Goal: Communication & Community: Answer question/provide support

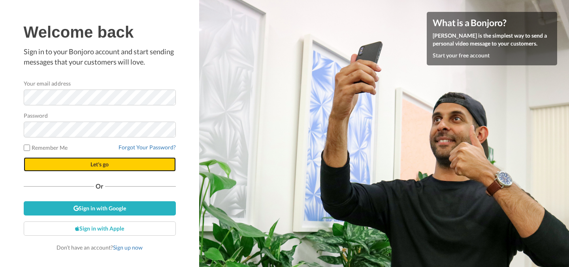
click at [112, 163] on button "Let's go" at bounding box center [100, 164] width 152 height 14
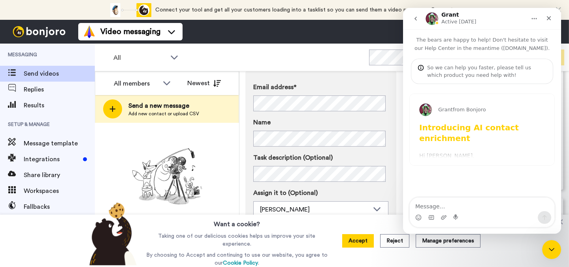
click at [354, 231] on div "Accept Reject Manage preferences" at bounding box center [411, 240] width 151 height 52
click at [550, 19] on icon "Close" at bounding box center [549, 18] width 4 height 4
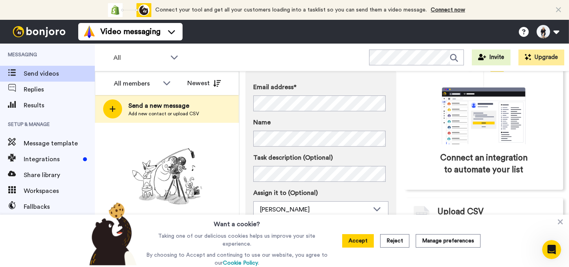
click at [368, 248] on div "Accept Reject Manage preferences" at bounding box center [411, 240] width 151 height 52
click at [368, 245] on button "Accept" at bounding box center [358, 240] width 32 height 13
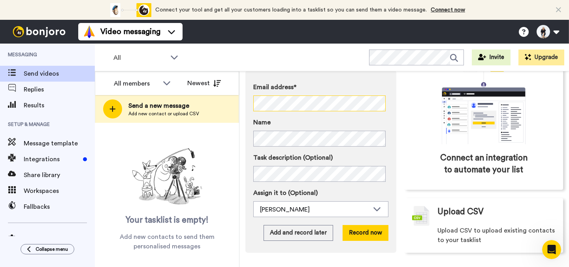
click at [250, 105] on div "Email address* No search result for ‘ Susan McGinty <susan@ayaleadership.com> ’…" at bounding box center [321, 161] width 151 height 182
click at [355, 233] on button "Record now" at bounding box center [366, 233] width 46 height 16
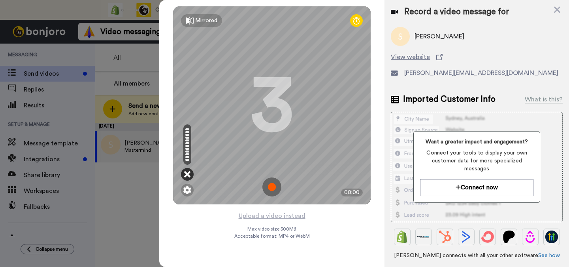
click at [187, 177] on icon at bounding box center [187, 174] width 6 height 8
click at [359, 227] on div "Mirrored Redo 3 00:00 Upload a video instead Max video size: 500 MB Acceptable …" at bounding box center [271, 133] width 225 height 267
click at [186, 193] on img at bounding box center [187, 190] width 8 height 8
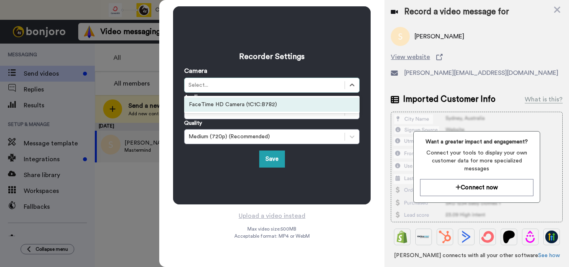
click at [241, 91] on div "Select..." at bounding box center [272, 85] width 176 height 15
click at [238, 104] on div "FaceTime HD Camera (1C1C:B782)" at bounding box center [272, 104] width 176 height 14
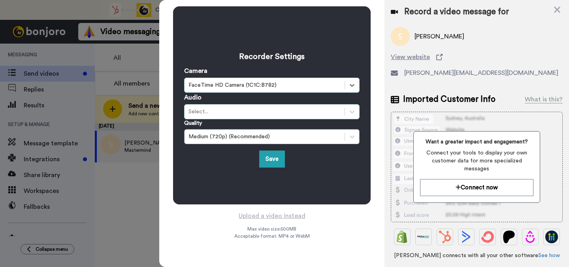
click at [237, 110] on div "Select..." at bounding box center [265, 112] width 152 height 8
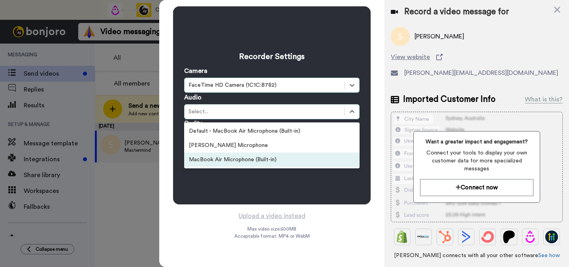
click at [221, 181] on div "Recorder Settings Camera option FaceTime HD Camera (1C1C:B782), selected. Selec…" at bounding box center [272, 105] width 198 height 198
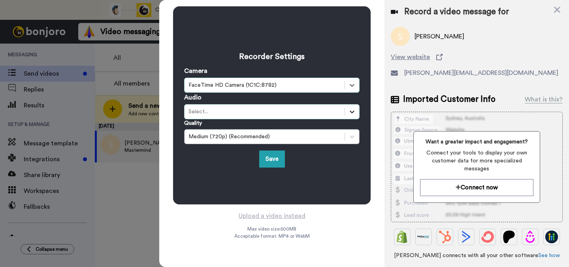
click at [348, 112] on div at bounding box center [352, 111] width 14 height 14
click at [332, 113] on div "Select..." at bounding box center [265, 112] width 152 height 8
click at [318, 55] on h3 "Recorder Settings" at bounding box center [272, 56] width 176 height 11
click at [554, 11] on icon at bounding box center [558, 10] width 8 height 10
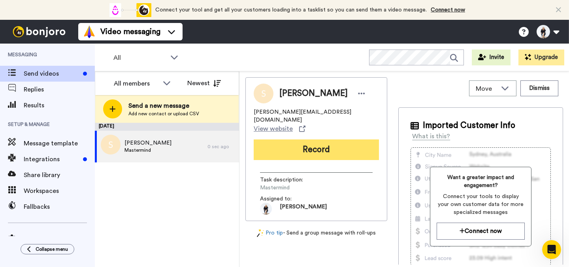
click at [306, 139] on button "Record" at bounding box center [316, 149] width 125 height 21
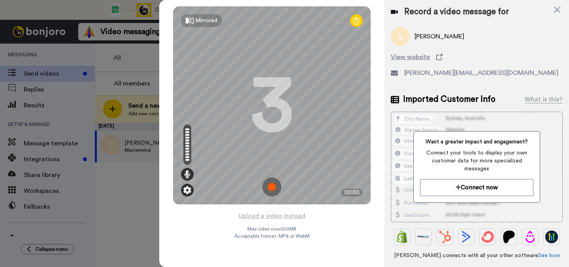
click at [189, 190] on img at bounding box center [187, 190] width 8 height 8
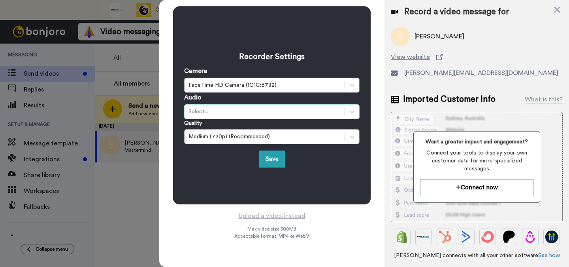
click at [219, 112] on div "Select..." at bounding box center [265, 112] width 152 height 8
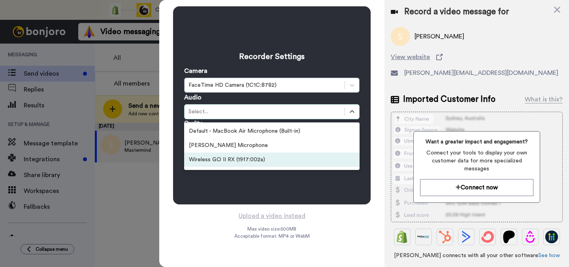
scroll to position [13, 0]
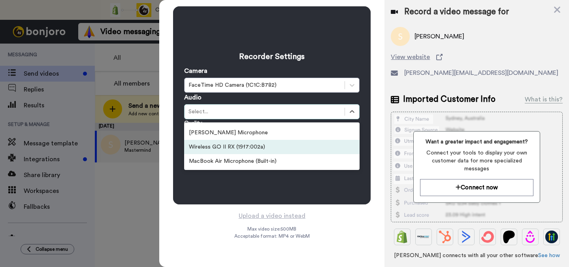
click at [226, 147] on div "Wireless GO II RX (19f7:002a)" at bounding box center [272, 147] width 176 height 14
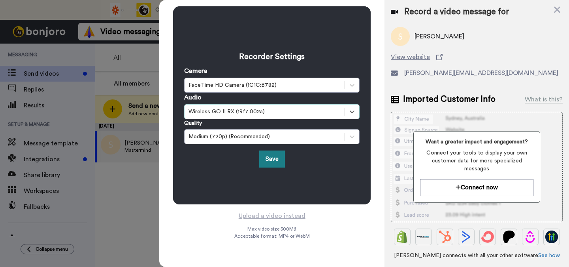
click at [274, 157] on button "Save" at bounding box center [272, 158] width 26 height 17
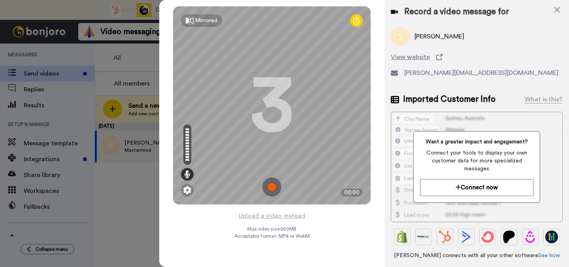
click at [280, 184] on img at bounding box center [272, 186] width 19 height 19
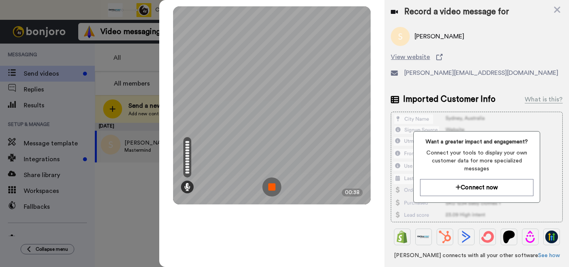
click at [274, 184] on img at bounding box center [272, 186] width 19 height 19
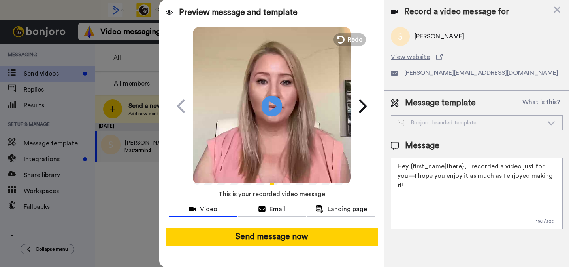
drag, startPoint x: 267, startPoint y: 105, endPoint x: 274, endPoint y: 109, distance: 8.7
click at [267, 105] on icon at bounding box center [272, 105] width 21 height 21
click at [440, 198] on textarea "Hey {first_name|there}, I recorded a video just for you—I hope you enjoy it as …" at bounding box center [477, 193] width 172 height 71
drag, startPoint x: 548, startPoint y: 179, endPoint x: 465, endPoint y: 166, distance: 83.7
click at [465, 166] on textarea "Hey {first_name|there}, I recorded a video just for you—I hope you enjoy it as …" at bounding box center [477, 193] width 172 height 71
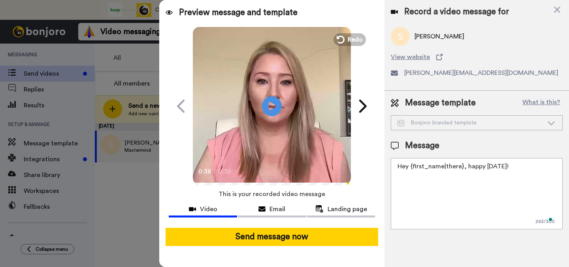
click at [470, 165] on textarea "Hey {first_name|there}, happy Friday!" at bounding box center [477, 193] width 172 height 71
click at [524, 170] on textarea "Hey {first_name|there}, Happy Friday!" at bounding box center [477, 193] width 172 height 71
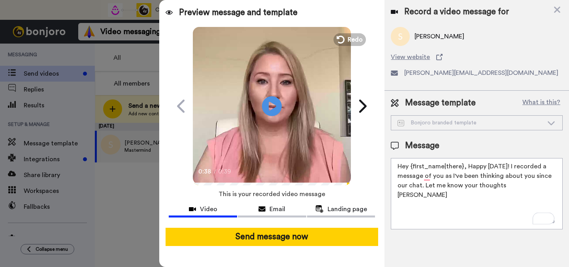
click at [555, 122] on icon at bounding box center [551, 123] width 9 height 8
drag, startPoint x: 461, startPoint y: 166, endPoint x: 411, endPoint y: 166, distance: 49.8
click at [411, 166] on textarea "Hey {first_name|there}, Happy Friday! I recorded a message of you as I've been …" at bounding box center [477, 193] width 172 height 71
drag, startPoint x: 464, startPoint y: 167, endPoint x: 408, endPoint y: 166, distance: 55.8
click at [408, 166] on textarea "Hey {first_name|there}, Happy Friday! I recorded a message of you as I've been …" at bounding box center [477, 193] width 172 height 71
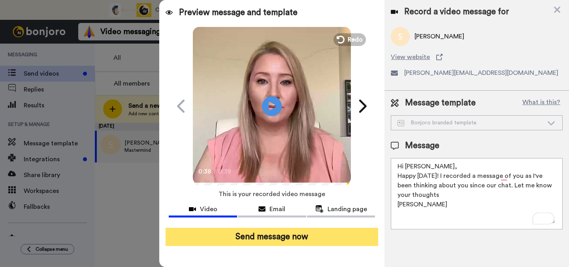
type textarea "Hi Susan, Happy Friday! I recorded a message of you as I've been thinking about…"
click at [313, 237] on button "Send message now" at bounding box center [272, 236] width 213 height 18
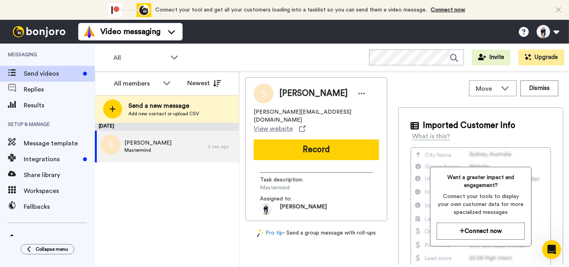
scroll to position [0, 0]
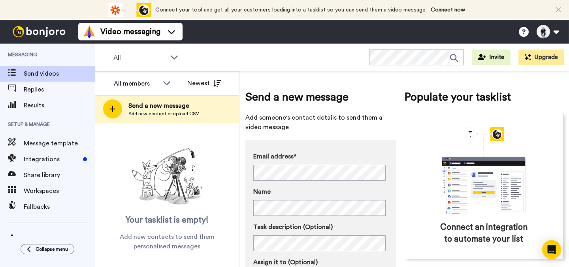
click at [342, 164] on div "Email address* No search result for ‘ hello@sineadbrace.com> ’" at bounding box center [320, 165] width 135 height 29
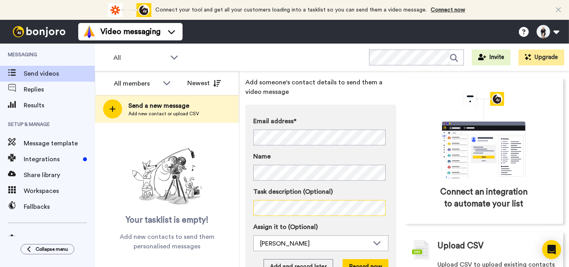
scroll to position [69, 0]
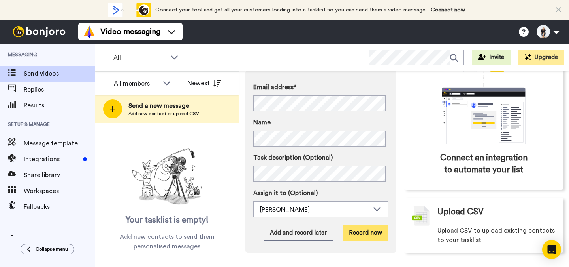
click at [355, 236] on button "Record now" at bounding box center [366, 233] width 46 height 16
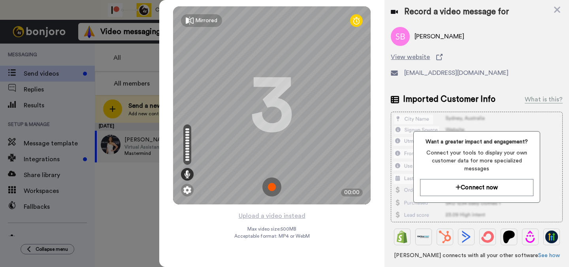
click at [280, 189] on img at bounding box center [272, 186] width 19 height 19
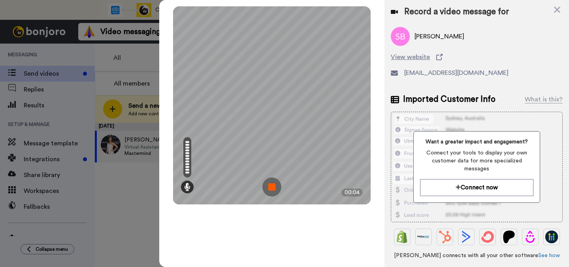
click at [274, 189] on img at bounding box center [272, 186] width 19 height 19
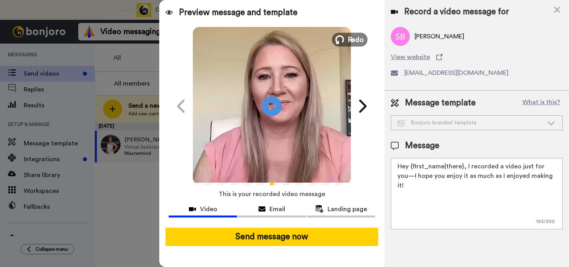
click at [348, 38] on button "Redo" at bounding box center [350, 39] width 36 height 14
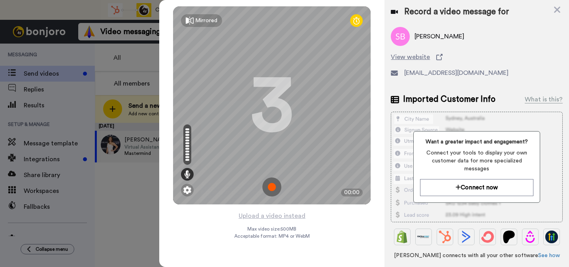
drag, startPoint x: 270, startPoint y: 185, endPoint x: 323, endPoint y: 209, distance: 57.2
click at [270, 185] on img at bounding box center [272, 186] width 19 height 19
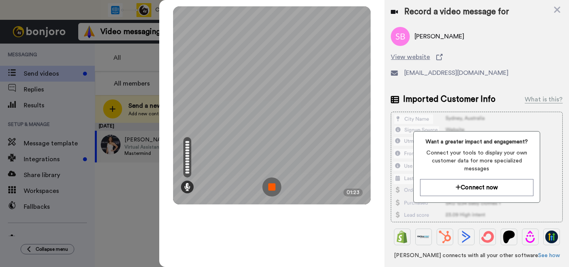
click at [265, 190] on img at bounding box center [272, 186] width 19 height 19
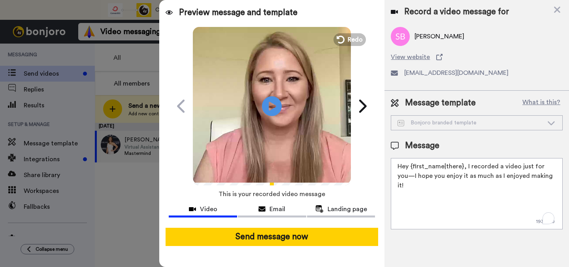
drag, startPoint x: 429, startPoint y: 195, endPoint x: 414, endPoint y: 165, distance: 33.6
click at [411, 165] on textarea "Hey {first_name|there}, I recorded a video just for you—I hope you enjoy it as …" at bounding box center [477, 193] width 172 height 71
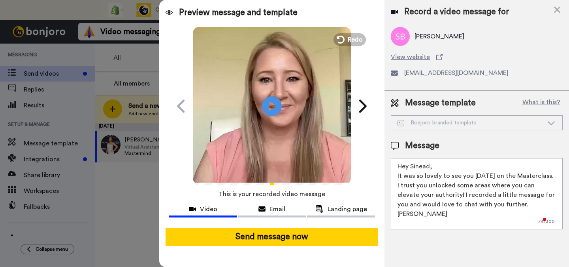
scroll to position [2, 0]
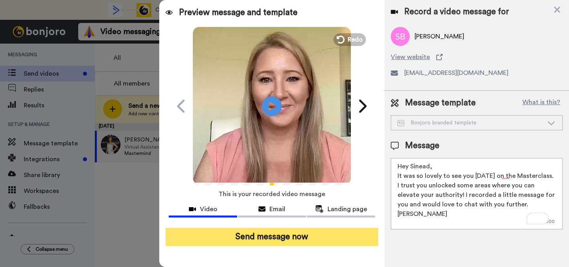
type textarea "Hey Sinead, It was so lovely to see you yesterday on the Masterclass. I trust y…"
click at [329, 233] on button "Send message now" at bounding box center [272, 236] width 213 height 18
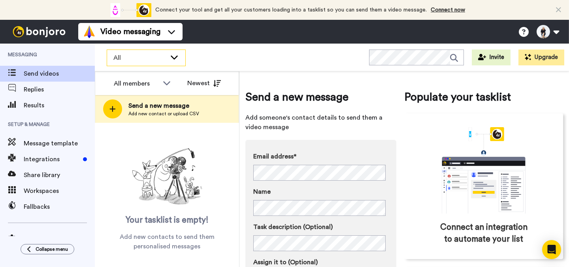
click at [140, 58] on span "All" at bounding box center [139, 57] width 53 height 9
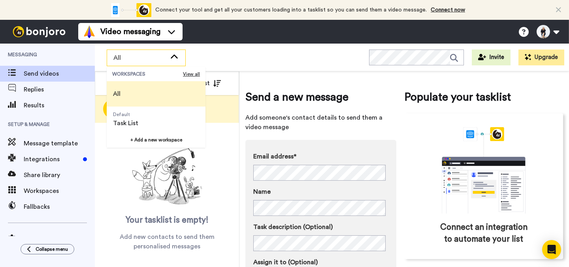
click at [140, 100] on li "All" at bounding box center [156, 93] width 99 height 25
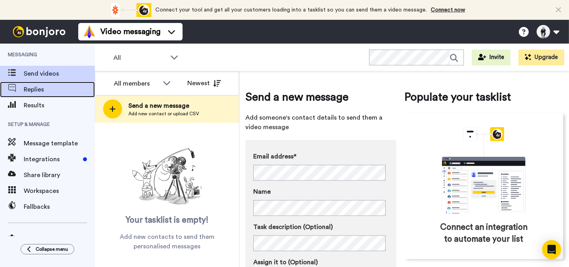
click at [43, 88] on span "Replies" at bounding box center [59, 89] width 71 height 9
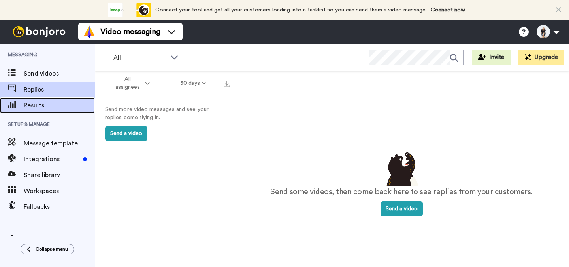
click at [49, 104] on span "Results" at bounding box center [59, 104] width 71 height 9
